Goal: Check status: Check status

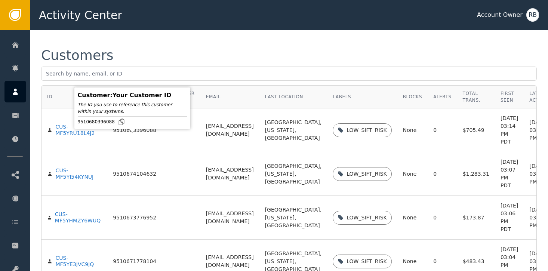
click at [124, 134] on div "9510680396088" at bounding box center [134, 130] width 43 height 7
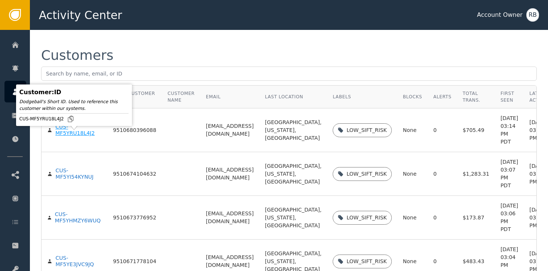
click at [86, 137] on div "CUS-MF5YRU18L4J2" at bounding box center [78, 130] width 46 height 13
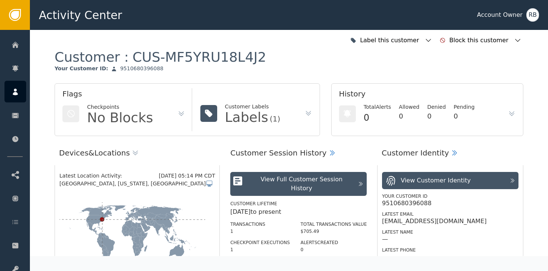
click at [115, 120] on div "No Blocks" at bounding box center [120, 117] width 66 height 13
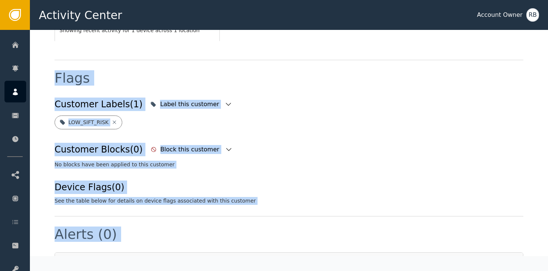
click at [114, 30] on body "Activity Center Account Owner RB Home Alerts Customers Sessions Events Checkpoi…" at bounding box center [274, 15] width 548 height 30
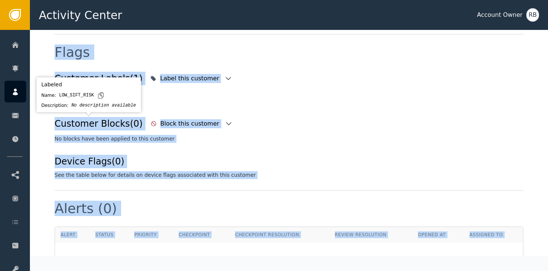
scroll to position [280, 0]
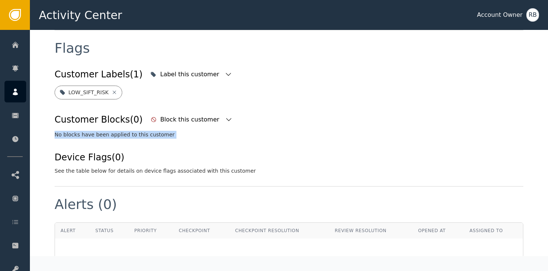
click at [232, 109] on div "Customer Labels (1) Label this customer LOW_SIFT_RISK Customer Blocks (0) Block…" at bounding box center [289, 120] width 469 height 109
click at [198, 97] on div "LOW_SIFT_RISK" at bounding box center [289, 93] width 469 height 14
click at [78, 157] on div "Device Flags (0)" at bounding box center [155, 157] width 201 height 13
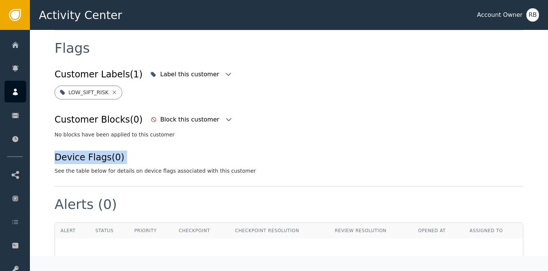
click at [78, 157] on div "Device Flags (0)" at bounding box center [155, 157] width 201 height 13
click at [308, 62] on div "Flags" at bounding box center [289, 53] width 469 height 25
